Goal: Task Accomplishment & Management: Manage account settings

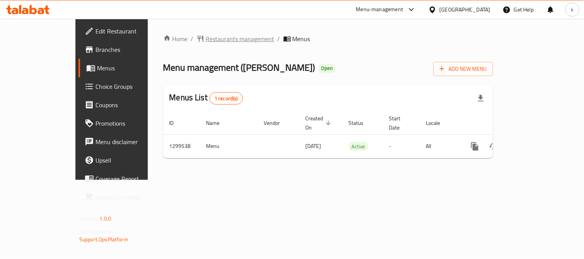
click at [209, 35] on span "Restaurants management" at bounding box center [240, 38] width 69 height 9
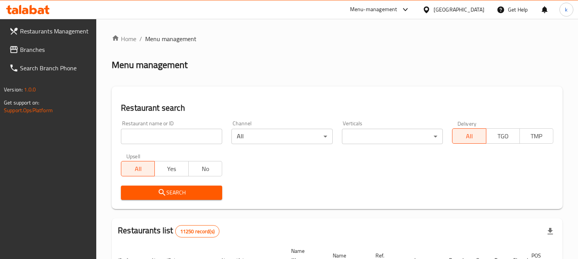
click at [135, 136] on input "search" at bounding box center [171, 136] width 101 height 15
paste input "Potato Corner"
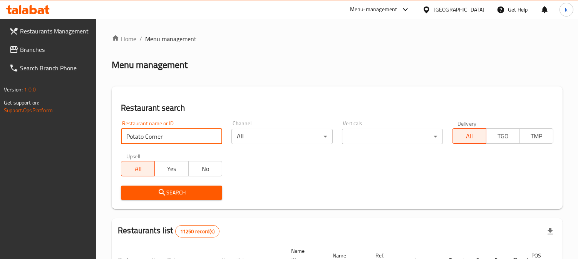
type input "Potato Corner"
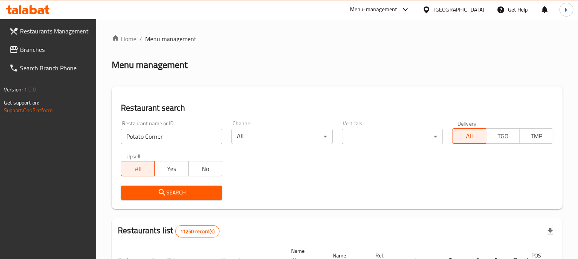
click at [145, 197] on span "Search" at bounding box center [171, 193] width 89 height 10
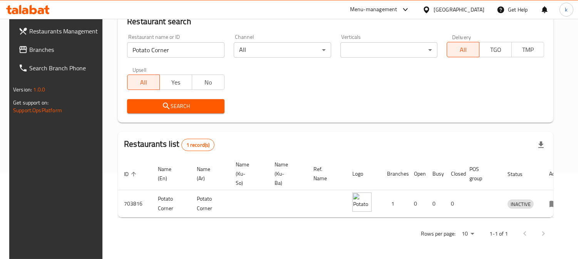
scroll to position [0, 1]
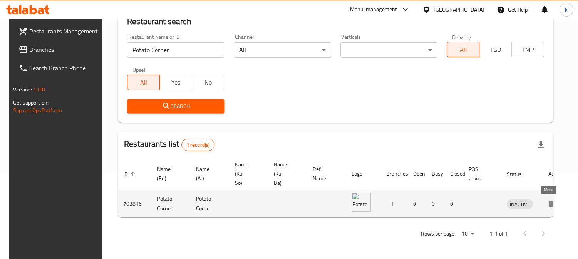
click at [551, 199] on icon "enhanced table" at bounding box center [552, 203] width 9 height 9
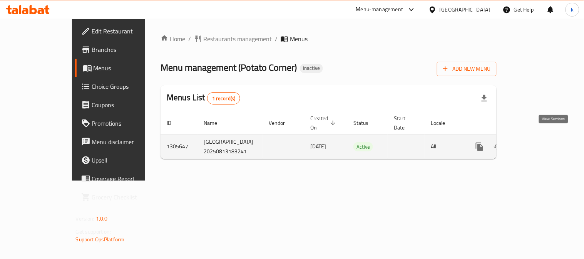
click at [540, 142] on icon "enhanced table" at bounding box center [534, 146] width 9 height 9
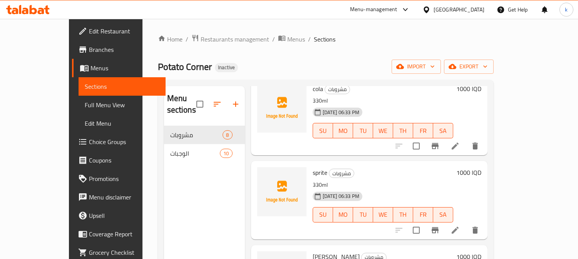
scroll to position [142, 0]
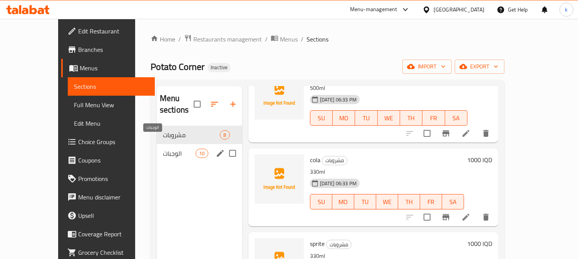
click at [163, 149] on span "الوجبات" at bounding box center [179, 153] width 33 height 9
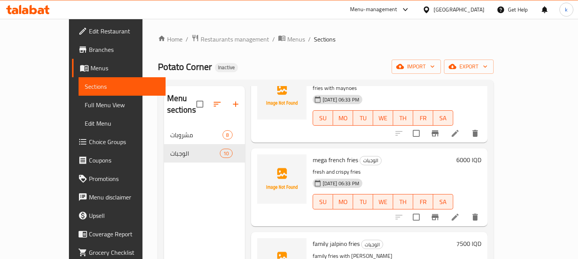
click at [458, 214] on icon at bounding box center [455, 217] width 7 height 7
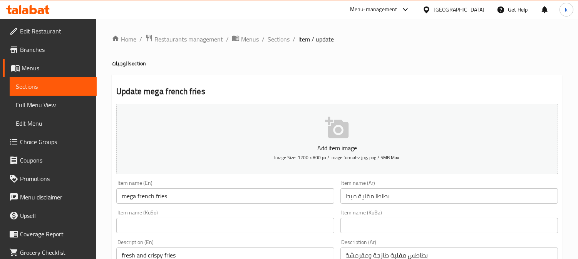
click at [286, 40] on span "Sections" at bounding box center [279, 39] width 22 height 9
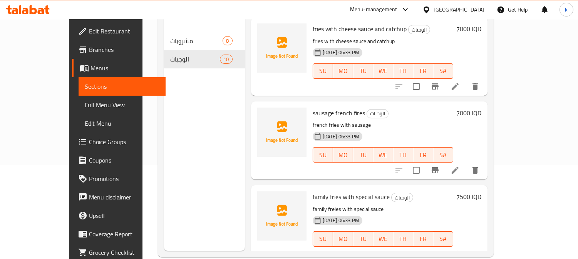
scroll to position [108, 0]
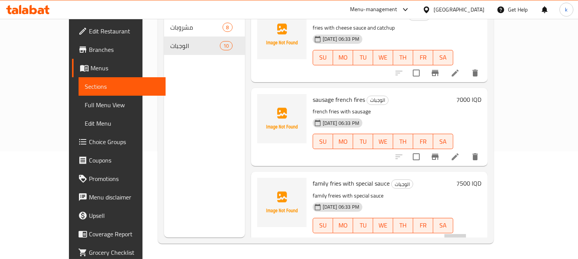
click at [466, 234] on li at bounding box center [455, 241] width 22 height 14
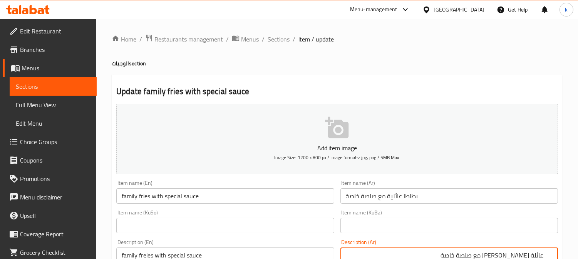
click at [285, 41] on span "Sections" at bounding box center [279, 39] width 22 height 9
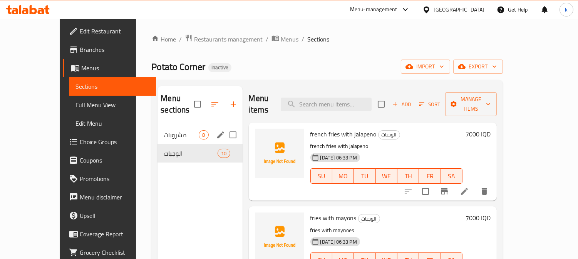
click at [175, 126] on div "مشروبات 8" at bounding box center [199, 135] width 85 height 18
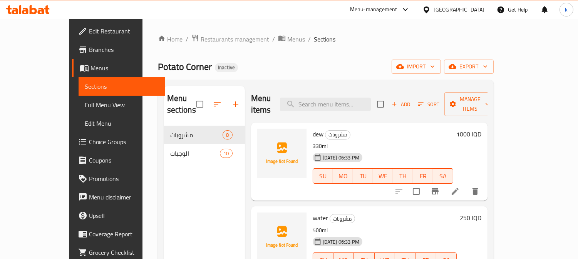
click at [287, 35] on span "Menus" at bounding box center [296, 39] width 18 height 9
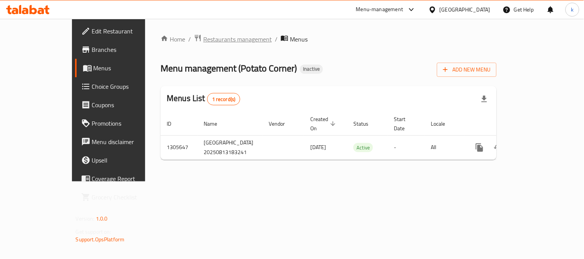
click at [203, 35] on span "Restaurants management" at bounding box center [237, 39] width 69 height 9
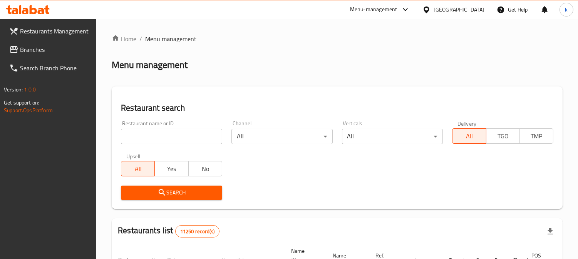
click at [160, 144] on input "search" at bounding box center [171, 136] width 101 height 15
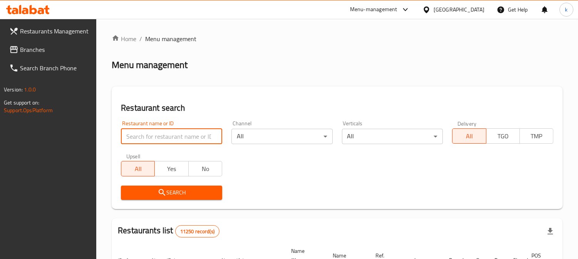
paste input "Mishwar Diet"
type input "Mishwar Diet"
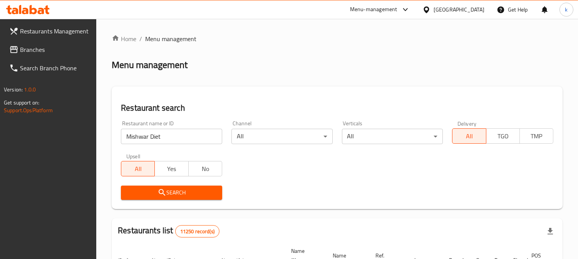
click at [154, 189] on span "Search" at bounding box center [171, 193] width 89 height 10
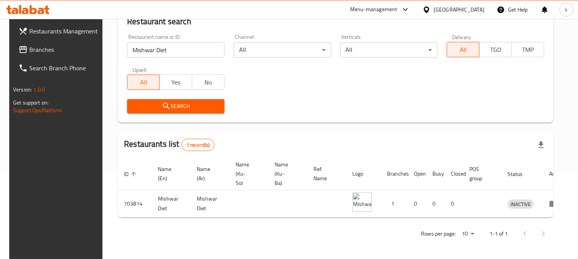
scroll to position [93, 0]
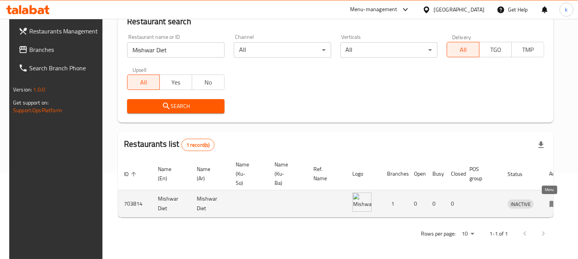
click at [549, 201] on icon "enhanced table" at bounding box center [553, 204] width 8 height 7
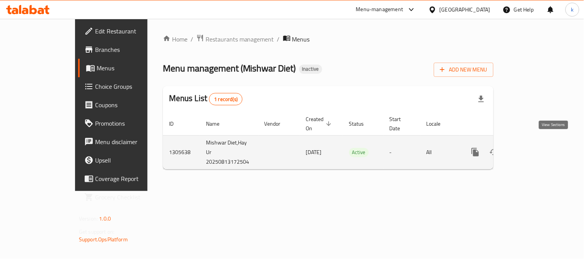
click at [535, 148] on icon "enhanced table" at bounding box center [530, 152] width 9 height 9
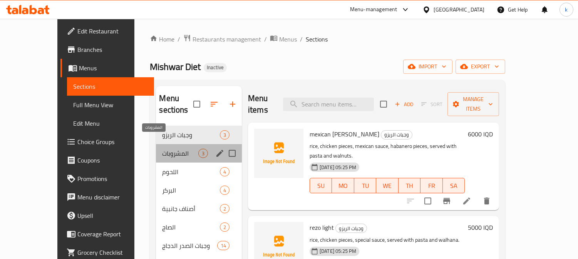
click at [162, 149] on span "المشروبات" at bounding box center [180, 153] width 36 height 9
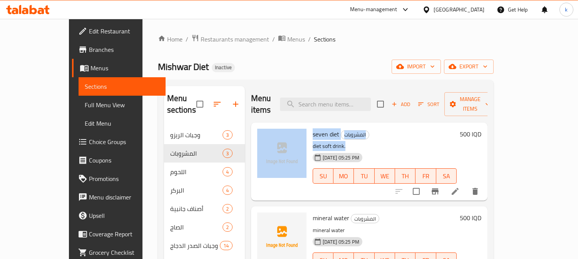
drag, startPoint x: 334, startPoint y: 135, endPoint x: 298, endPoint y: 136, distance: 36.2
click at [289, 135] on div "seven diet المشروبات diet soft drink. 13-08-2025 05:25 PM SU MO TU WE TH FR SA …" at bounding box center [369, 162] width 230 height 72
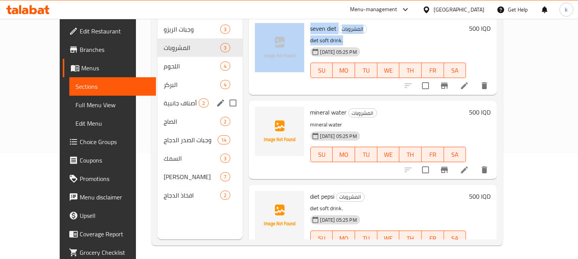
scroll to position [108, 0]
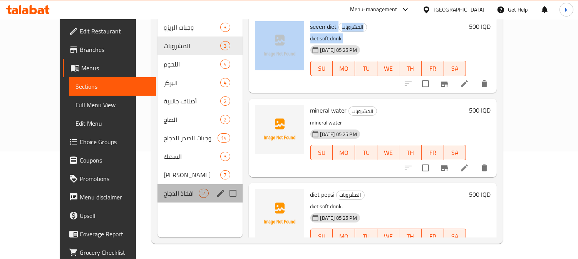
click at [157, 189] on div "افخاذ الدجاج 2" at bounding box center [199, 193] width 85 height 18
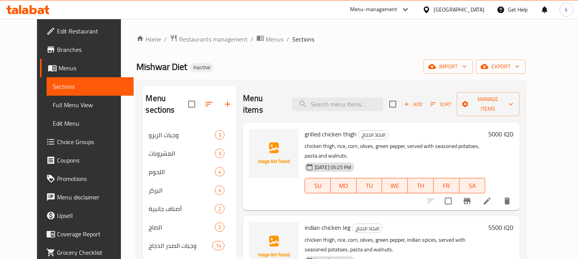
click at [185, 38] on span "Restaurants management" at bounding box center [213, 39] width 69 height 9
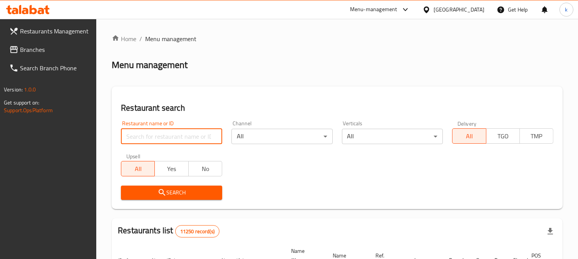
drag, startPoint x: 145, startPoint y: 129, endPoint x: 159, endPoint y: 143, distance: 19.9
click at [145, 129] on input "search" at bounding box center [171, 136] width 101 height 15
paste input "CHA i Enjoy"
type input "CHA i Enjoy"
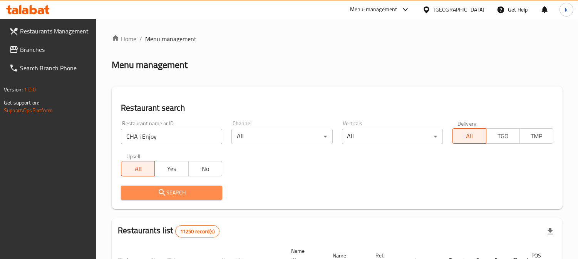
click at [152, 192] on span "Search" at bounding box center [171, 193] width 89 height 10
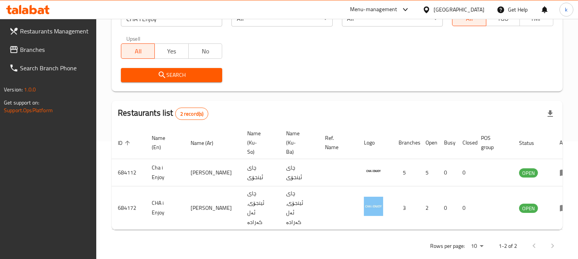
scroll to position [120, 0]
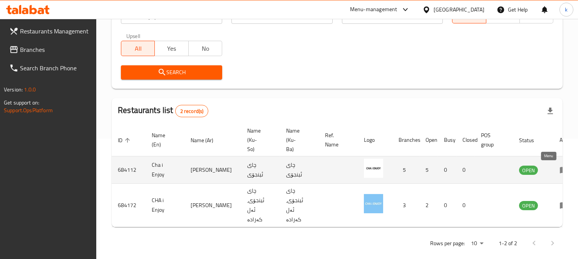
click at [559, 169] on icon "enhanced table" at bounding box center [563, 170] width 9 height 9
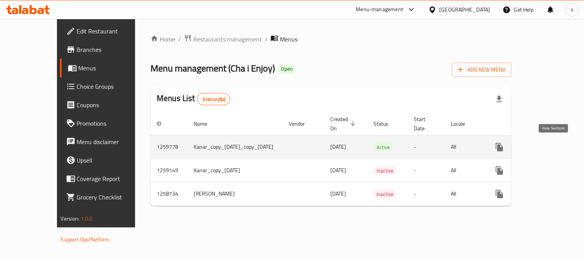
click at [551, 143] on icon "enhanced table" at bounding box center [554, 147] width 9 height 9
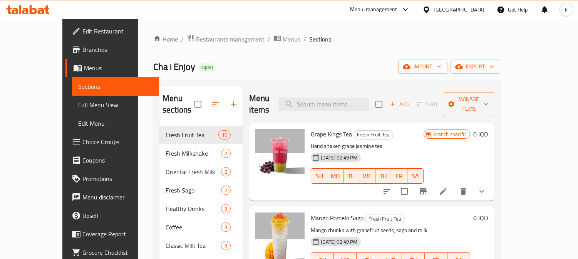
click at [82, 139] on span "Choice Groups" at bounding box center [117, 141] width 70 height 9
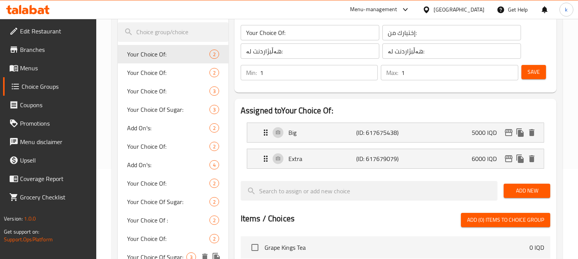
scroll to position [71, 0]
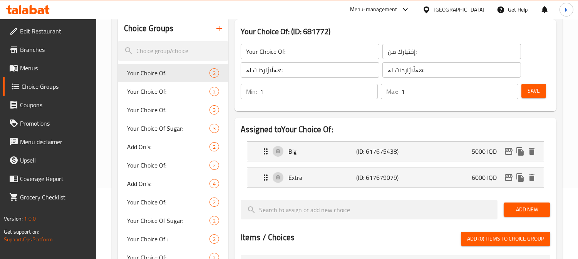
click at [23, 47] on span "Branches" at bounding box center [55, 49] width 70 height 9
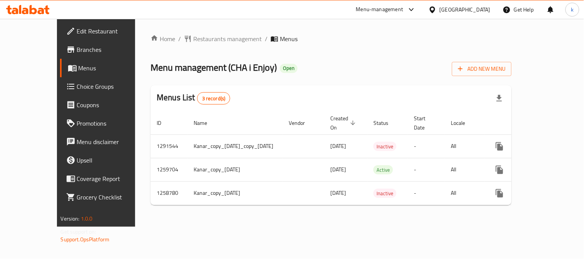
click at [77, 90] on span "Choice Groups" at bounding box center [112, 86] width 71 height 9
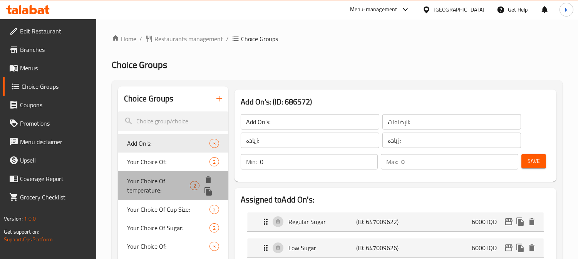
click at [176, 178] on span "Your Choice Of temperature:" at bounding box center [158, 186] width 63 height 18
type input "Your Choice Of temperature:"
type input "إختيارك من الحرارة:"
type input "هەڵبژاردنت لە:"
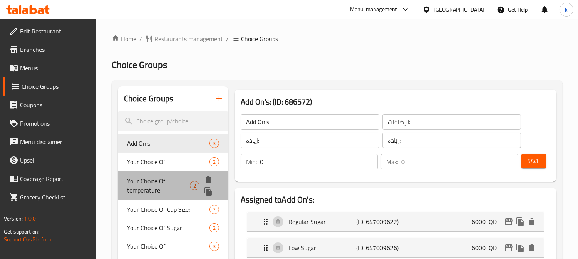
type input "1"
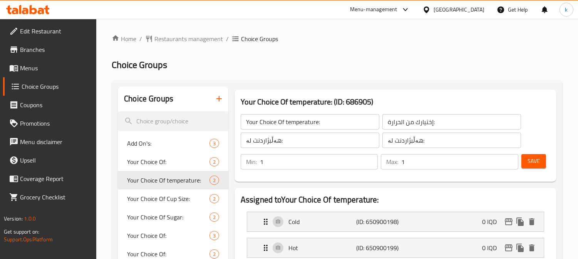
scroll to position [71, 0]
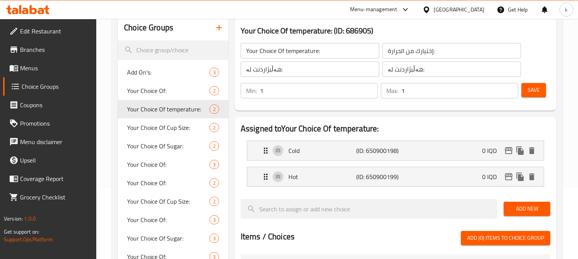
click at [447, 55] on input "إختيارك من الحرارة:" at bounding box center [451, 50] width 139 height 15
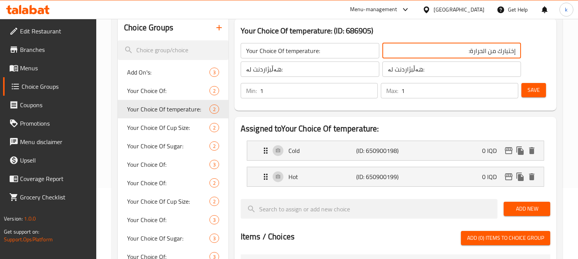
click at [304, 53] on input "Your Choice Of temperature:" at bounding box center [310, 50] width 139 height 15
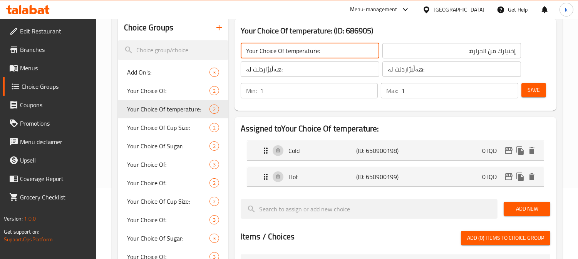
click at [472, 49] on input "إختيارك من الحرارة:" at bounding box center [451, 50] width 139 height 15
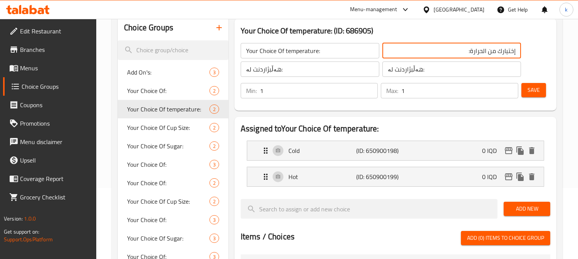
click at [472, 49] on input "إختيارك من الحرارة:" at bounding box center [451, 50] width 139 height 15
paste input "رجة"
click at [311, 70] on input "هەڵبژاردنت لە:" at bounding box center [310, 69] width 139 height 15
type input "إختيارك من الحرارة:"
click at [286, 48] on input "Your Choice Of temperature:" at bounding box center [310, 50] width 139 height 15
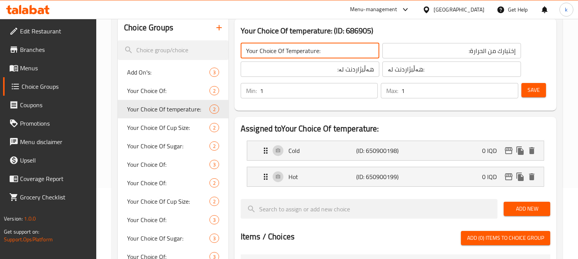
type input "Your Choice Of Temperature:"
click at [473, 54] on input "إختيارك من الحرارة:" at bounding box center [451, 50] width 139 height 15
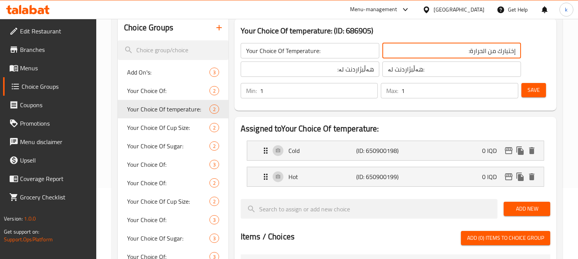
click at [473, 54] on input "إختيارك من الحرارة:" at bounding box center [451, 50] width 139 height 15
paste input "رجة"
type input "إختيارك من درجة حرارة:"
drag, startPoint x: 341, startPoint y: 70, endPoint x: 348, endPoint y: 75, distance: 9.1
click at [341, 70] on input "هەڵبژاردنت لە:" at bounding box center [310, 69] width 139 height 15
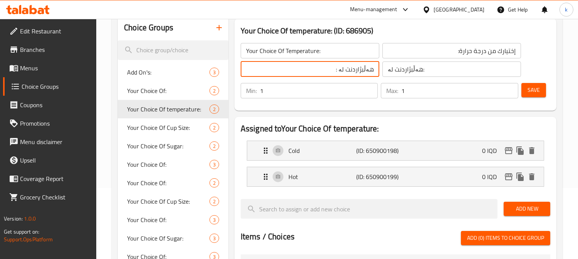
paste input "پلەی گەرمی"
click at [339, 69] on input "هەڵبژاردنت لە پلەی گەرمی:" at bounding box center [310, 69] width 139 height 15
type input "هەڵبژاردنت لە پلەی گەرمی:"
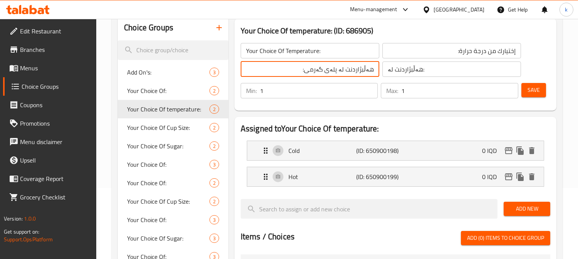
click at [402, 69] on input "هەڵبژاردنت لە:" at bounding box center [451, 69] width 139 height 15
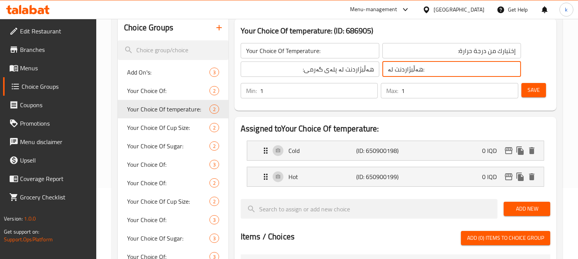
click at [402, 69] on input "هەڵبژاردنت لە:" at bounding box center [451, 69] width 139 height 15
paste input "پلەی گەرمی"
type input "هەڵبژاردنت لە پلەی گەرمی:"
click at [532, 85] on span "Save" at bounding box center [533, 90] width 12 height 10
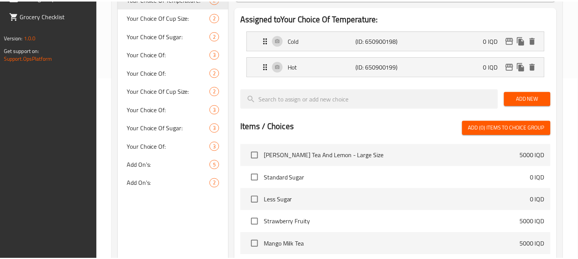
scroll to position [303, 0]
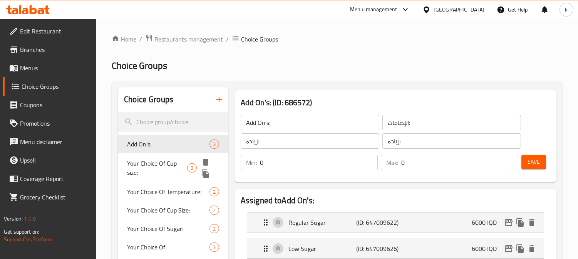
click at [170, 161] on span "Your Choice Of Cup size:" at bounding box center [157, 168] width 60 height 18
type input "Your Choice Of Cup size:"
type input "إختيارك من:"
type input "هەڵبژاردنت لە:"
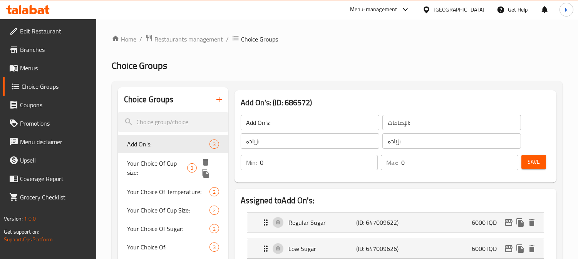
type input "1"
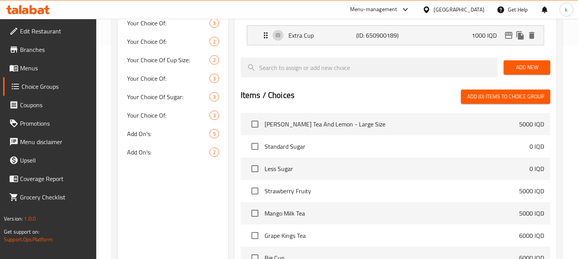
scroll to position [142, 0]
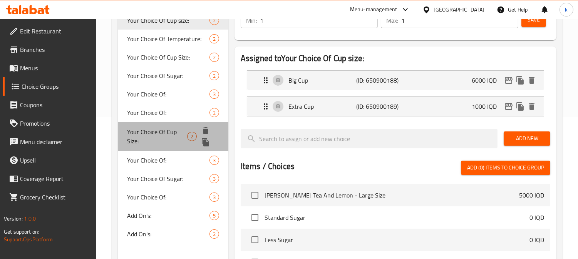
click at [159, 132] on span "Your Choice Of Cup Size:" at bounding box center [157, 136] width 60 height 18
type input "Your Choice Of Cup Size:"
type input "إختيارك من حجم الكوب:"
type input "هەڵبژاردنت لە قەبارەی کوپ:"
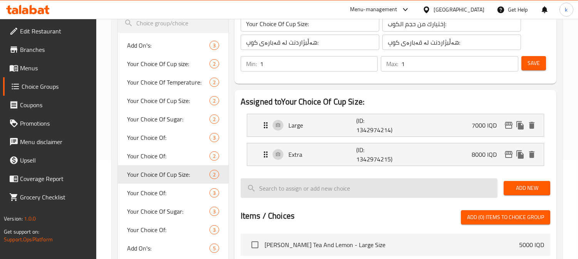
scroll to position [71, 0]
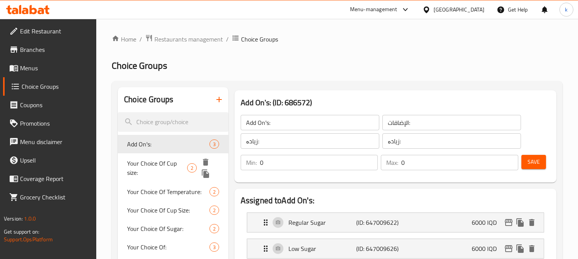
click at [167, 156] on div "Your Choice Of Cup size: 2" at bounding box center [173, 168] width 110 height 29
type input "Your Choice Of Cup size:"
type input "إختيارك من:"
type input "هەڵبژاردنت لە:"
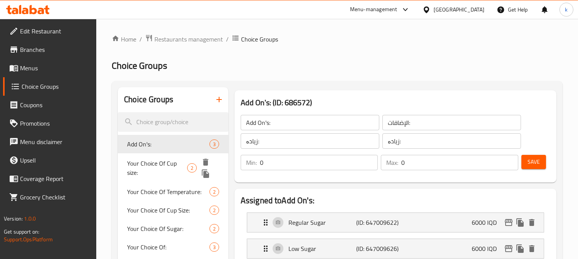
type input "1"
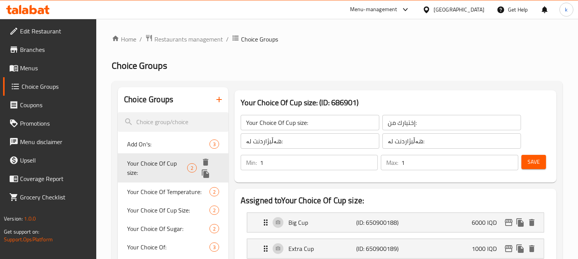
scroll to position [71, 0]
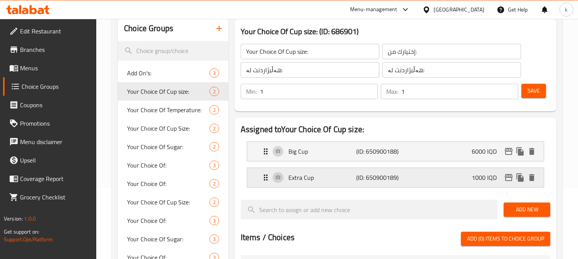
click at [512, 181] on icon "edit" at bounding box center [508, 177] width 9 height 9
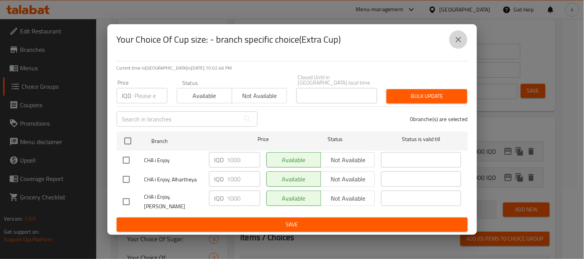
click at [461, 43] on icon "close" at bounding box center [458, 39] width 9 height 9
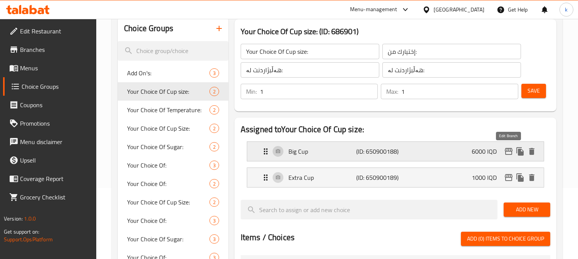
click at [513, 149] on icon "edit" at bounding box center [508, 151] width 9 height 9
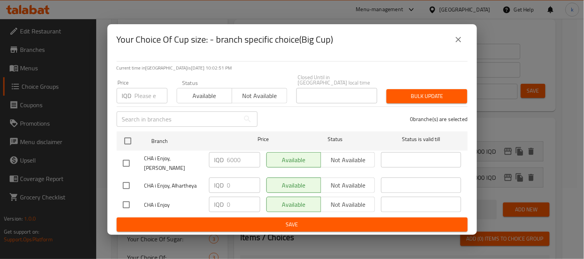
click at [459, 40] on icon "close" at bounding box center [458, 39] width 9 height 9
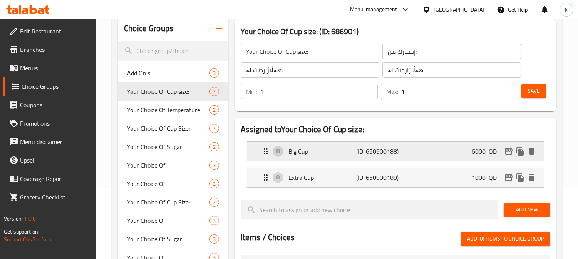
click at [482, 160] on div "Big Cup (ID: 650900188) 6000 IQD" at bounding box center [397, 151] width 273 height 19
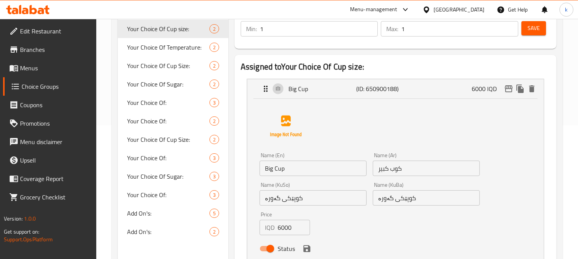
scroll to position [214, 0]
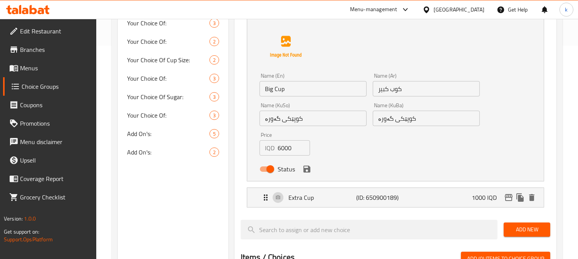
click at [285, 144] on input "6000" at bounding box center [294, 147] width 32 height 15
click at [304, 175] on div "Status" at bounding box center [369, 169] width 226 height 21
click at [305, 170] on icon "save" at bounding box center [306, 169] width 9 height 9
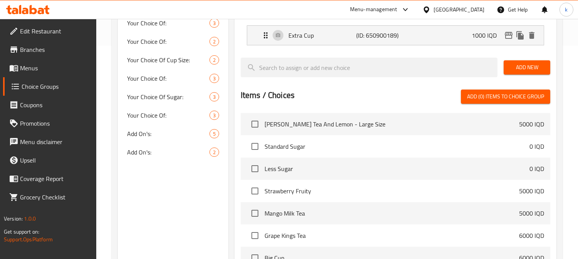
type input "0"
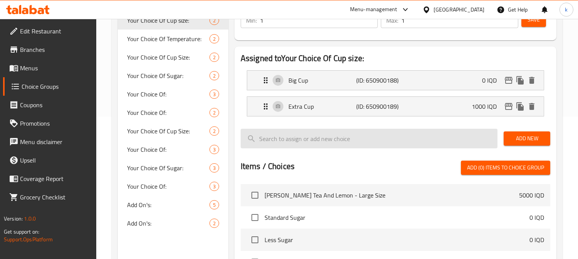
scroll to position [71, 0]
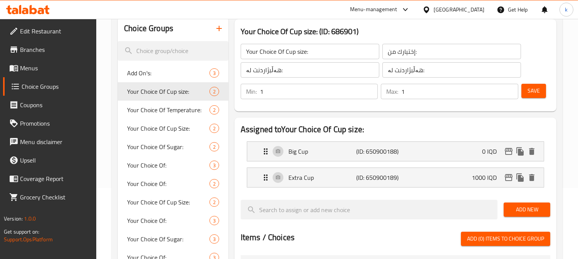
click at [529, 87] on span "Save" at bounding box center [533, 91] width 12 height 10
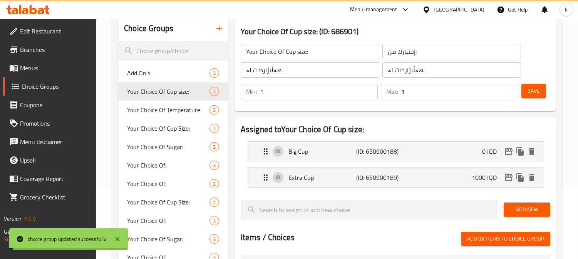
click at [507, 149] on icon "edit" at bounding box center [509, 151] width 8 height 7
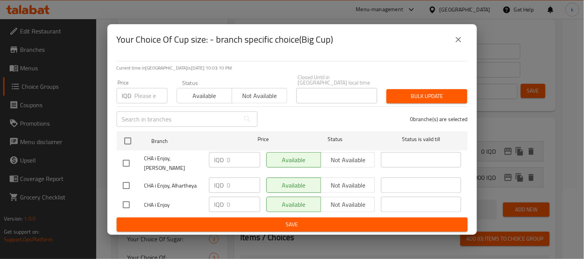
click at [130, 161] on input "checkbox" at bounding box center [126, 164] width 16 height 16
checkbox input "true"
drag, startPoint x: 237, startPoint y: 157, endPoint x: 216, endPoint y: 157, distance: 20.8
click at [216, 157] on div "IQD 0 ​" at bounding box center [234, 159] width 51 height 15
type input "6000"
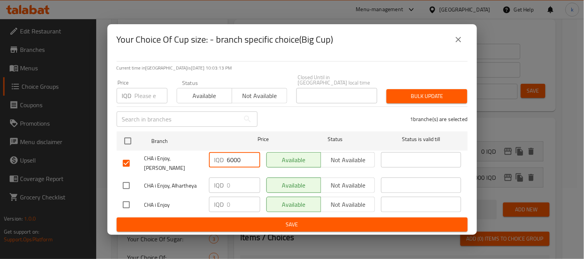
click at [306, 221] on span "Save" at bounding box center [292, 225] width 339 height 10
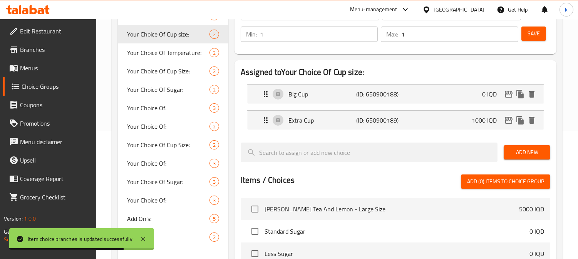
scroll to position [0, 0]
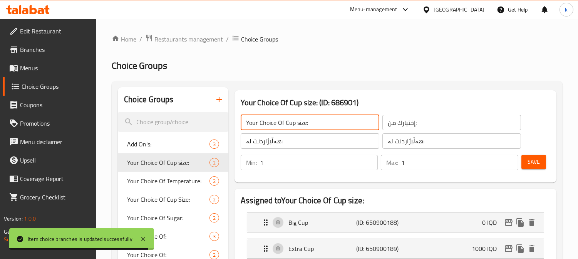
click at [298, 125] on input "Your Choice Of Cup size:" at bounding box center [310, 122] width 139 height 15
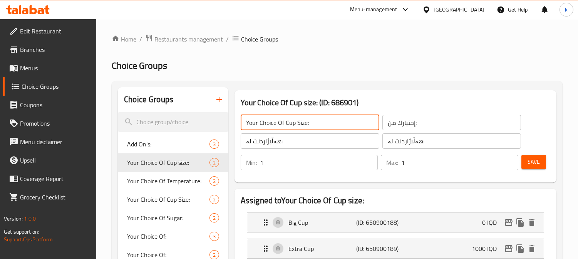
type input "Your Choice Of Cup Size:"
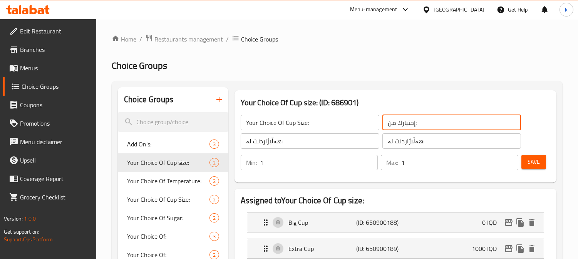
click at [468, 125] on input "إختيارك من:" at bounding box center [451, 122] width 139 height 15
type input "إختيارك من الحجم كوب:"
click at [307, 145] on input "هەڵبژاردنت لە:" at bounding box center [310, 141] width 139 height 15
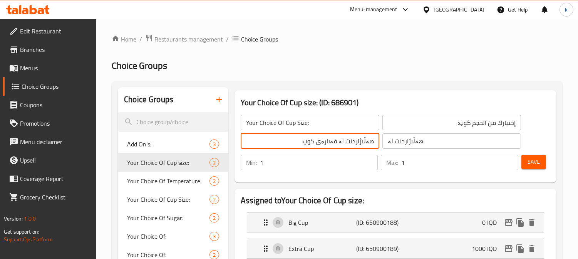
click at [345, 137] on input "هەڵبژاردنت لە قەبارەی کوپ:" at bounding box center [310, 141] width 139 height 15
type input "هەڵبژاردنت لە قەبارەی کوپ:"
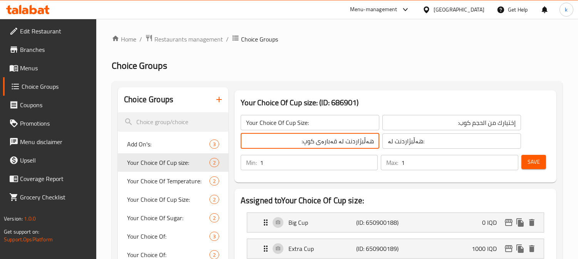
click at [404, 137] on input "هەڵبژاردنت لە:" at bounding box center [451, 141] width 139 height 15
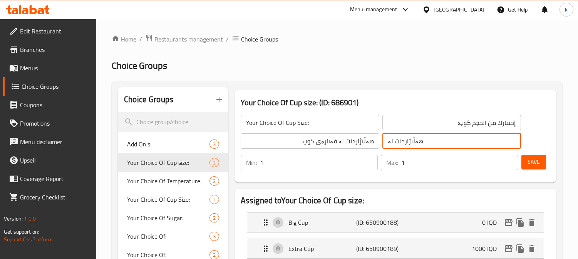
click at [404, 137] on input "هەڵبژاردنت لە:" at bounding box center [451, 141] width 139 height 15
paste input "قەبارەی کوپ"
type input "هەڵبژاردنت لە قەبارەی کوپ:"
click at [544, 163] on button "Save" at bounding box center [533, 162] width 25 height 14
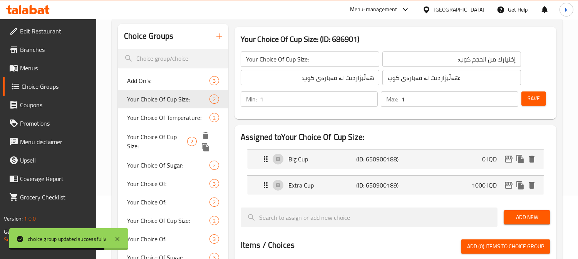
scroll to position [19, 0]
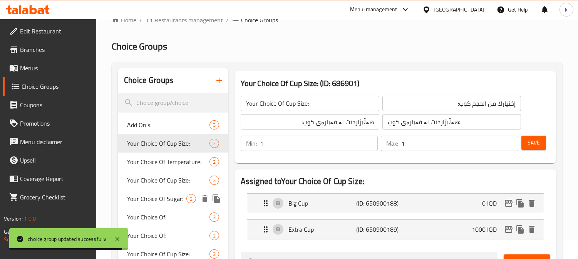
click at [169, 182] on span "Your Choice Of Cup Size:" at bounding box center [168, 180] width 82 height 9
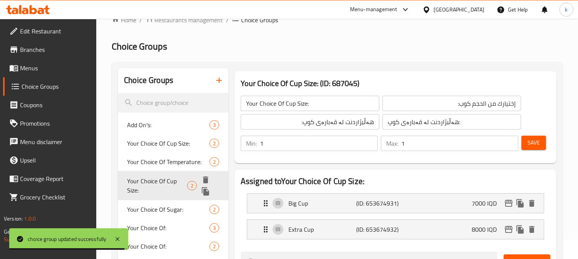
type input "Your Choice Of Cup Size:"
type input "اختيارك لحجم كوب:"
type input "هەڵبژاردنت لە:"
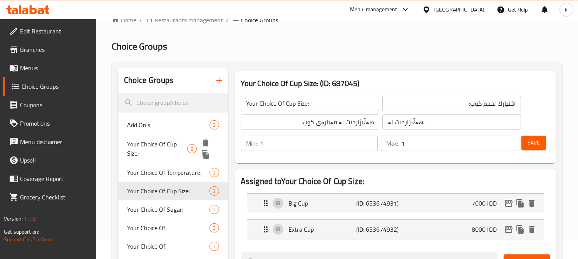
click at [162, 137] on div "Your Choice Of Cup Size: 2" at bounding box center [173, 148] width 110 height 29
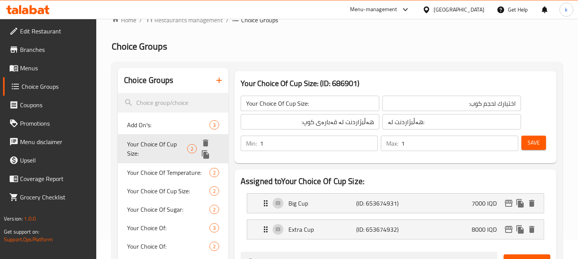
type input "Your Choice Of Cup Size:"
type input "إختيارك من الحجم كوب:"
type input "هەڵبژاردنت لە قەبارەی کوپ:"
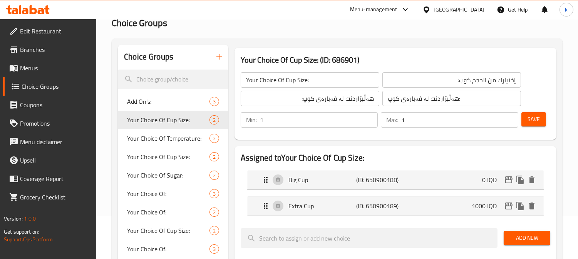
scroll to position [0, 0]
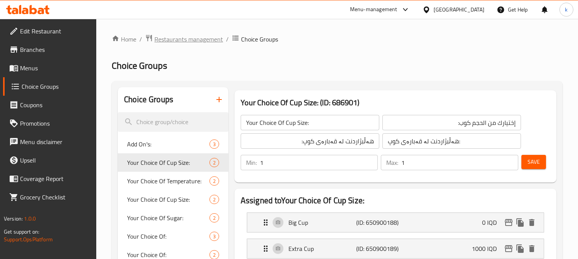
click at [186, 35] on span "Restaurants management" at bounding box center [188, 39] width 69 height 9
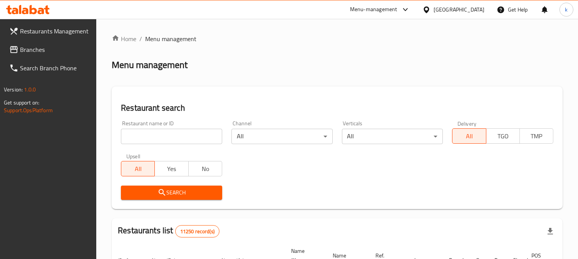
drag, startPoint x: 148, startPoint y: 135, endPoint x: 144, endPoint y: 148, distance: 13.4
click at [148, 135] on input "search" at bounding box center [171, 136] width 101 height 15
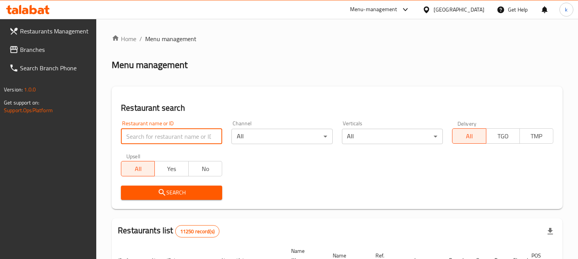
paste input "Graffiti Burger"
type input "Graffiti Burger"
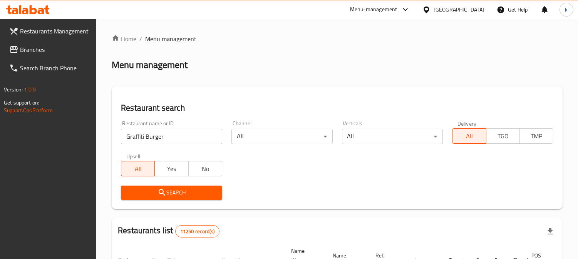
click at [164, 188] on icon "submit" at bounding box center [161, 192] width 9 height 9
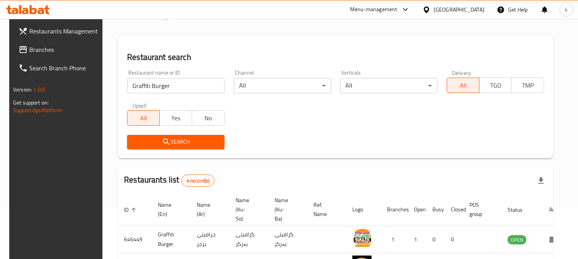
scroll to position [71, 0]
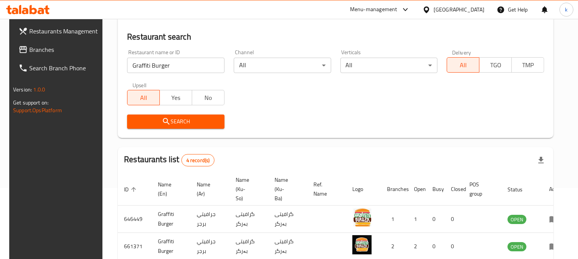
click at [29, 51] on span "Branches" at bounding box center [64, 49] width 70 height 9
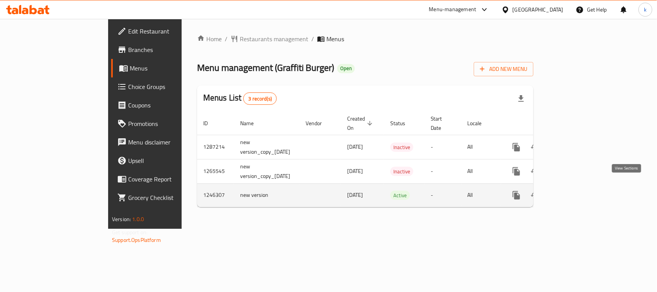
click at [577, 191] on icon "enhanced table" at bounding box center [571, 195] width 9 height 9
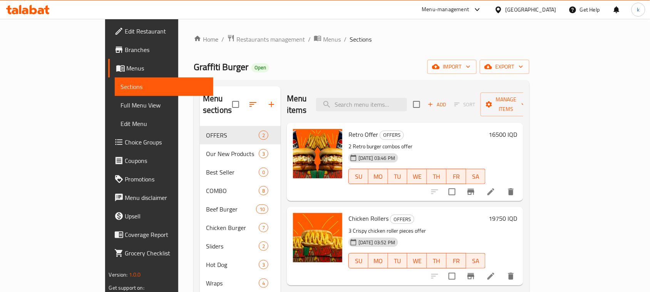
click at [121, 106] on span "Full Menu View" at bounding box center [164, 104] width 87 height 9
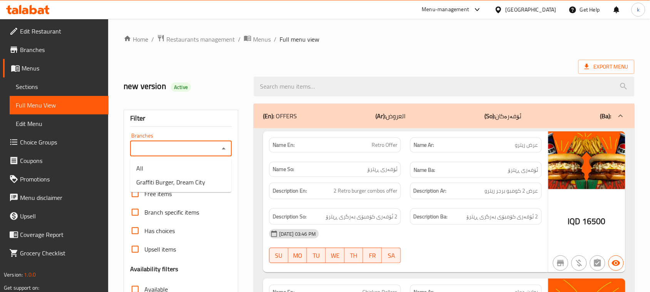
click at [183, 150] on input "Branches" at bounding box center [174, 148] width 84 height 11
click at [186, 187] on span "Graffiti Burger, Dream City" at bounding box center [170, 181] width 69 height 9
type input "Graffiti Burger, Dream City"
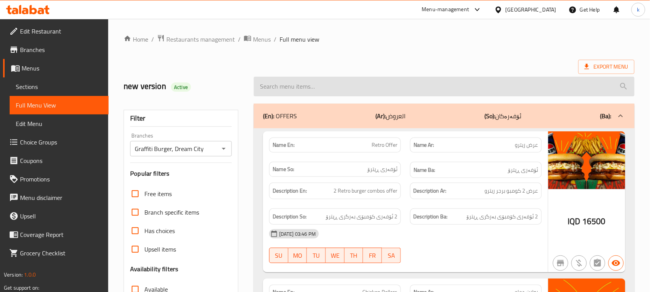
drag, startPoint x: 322, startPoint y: 81, endPoint x: 324, endPoint y: 88, distance: 7.1
click at [322, 82] on input "search" at bounding box center [444, 87] width 381 height 20
paste input "BBQ Wings"
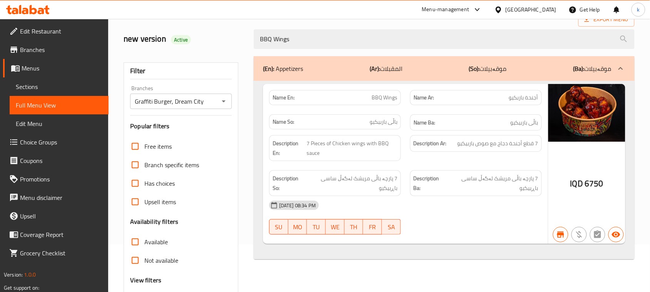
scroll to position [80, 0]
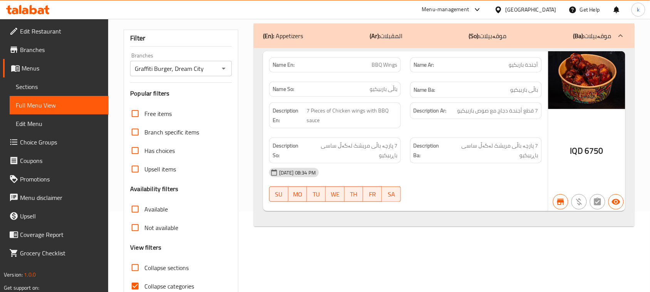
type input "BBQ Wings"
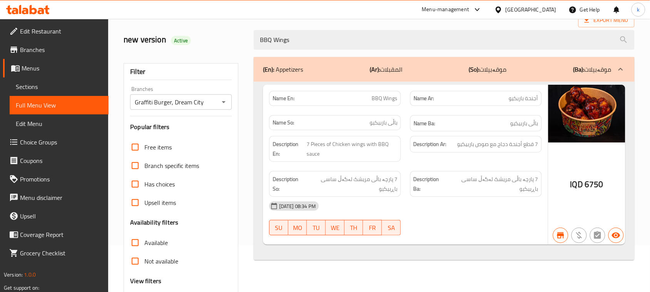
scroll to position [0, 0]
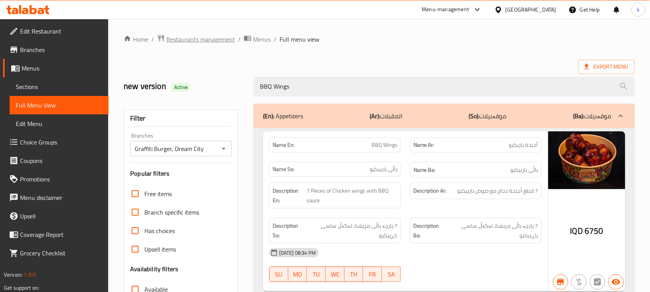
click at [200, 37] on span "Restaurants management" at bounding box center [200, 39] width 69 height 9
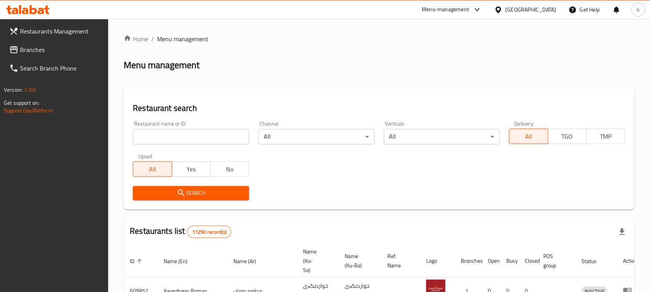
click at [176, 129] on input "search" at bounding box center [191, 136] width 116 height 15
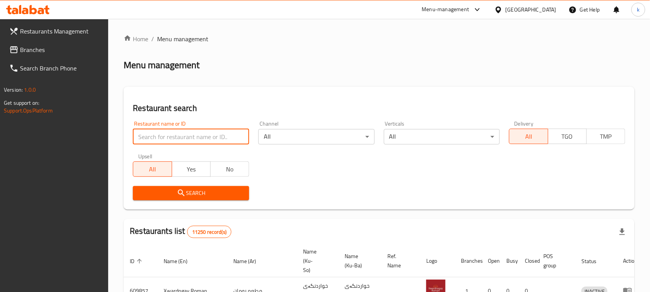
paste input "Mishwar Diet"
type input "Mishwar Diet"
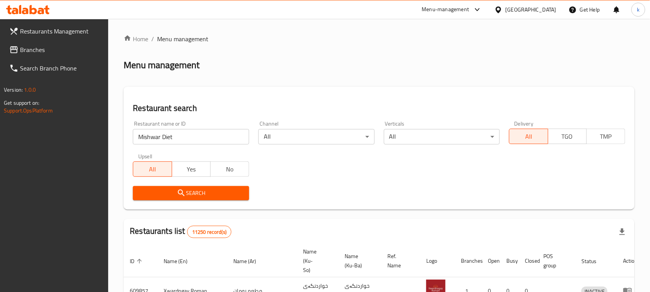
click at [166, 196] on span "Search" at bounding box center [191, 193] width 104 height 10
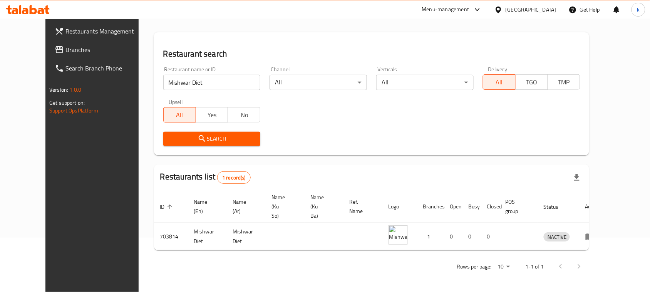
scroll to position [45, 0]
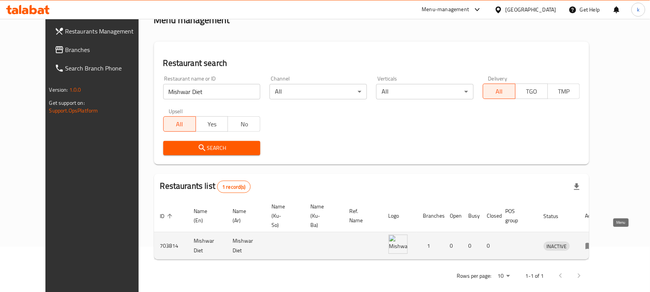
click at [594, 243] on icon "enhanced table" at bounding box center [589, 246] width 8 height 7
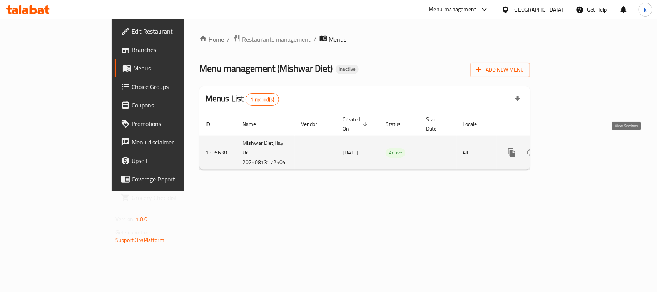
click at [577, 143] on link "enhanced table" at bounding box center [567, 152] width 18 height 18
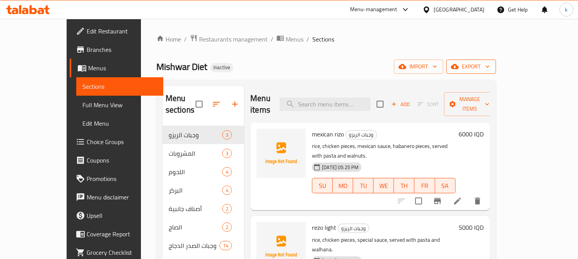
click at [490, 71] on span "export" at bounding box center [470, 67] width 37 height 10
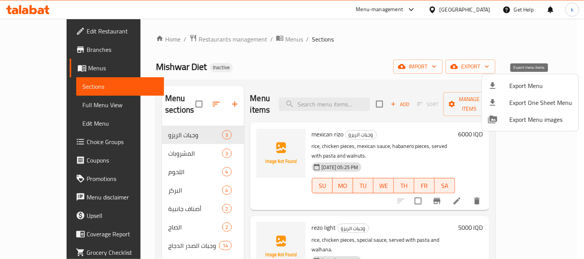
click at [531, 83] on span "Export Menu" at bounding box center [541, 85] width 63 height 9
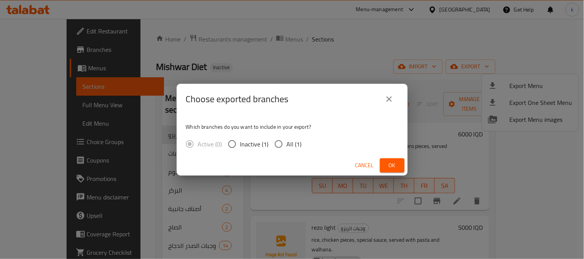
click at [387, 165] on span "Ok" at bounding box center [392, 166] width 12 height 10
